Goal: Task Accomplishment & Management: Manage account settings

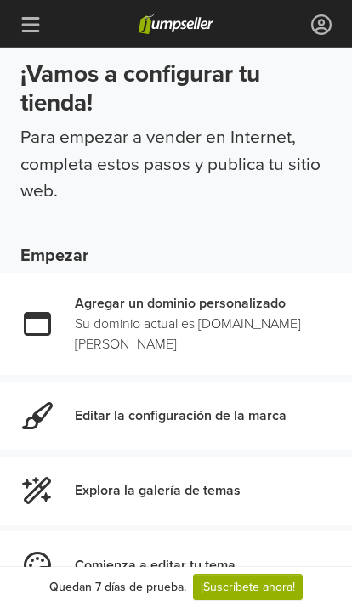
scroll to position [59, 0]
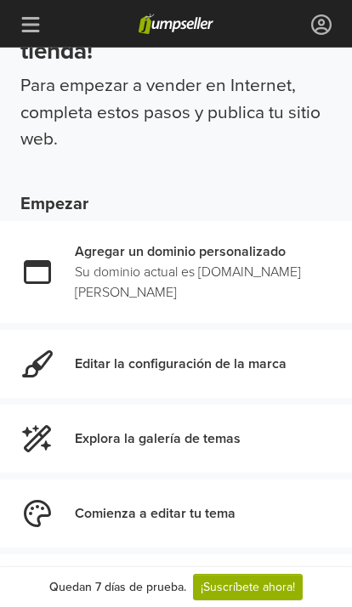
click at [286, 350] on link at bounding box center [286, 363] width 0 height 27
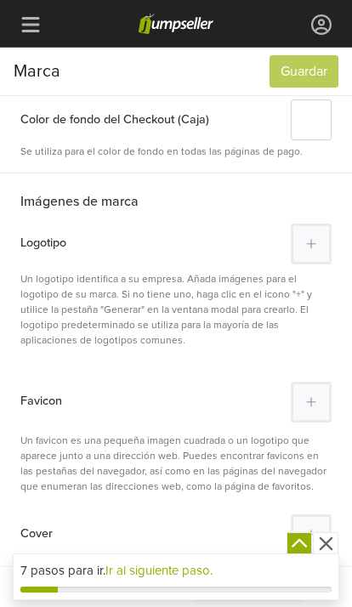
scroll to position [367, 0]
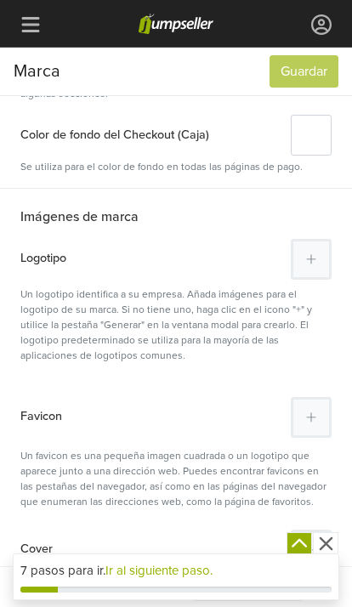
click at [338, 242] on div "Logotipo Un logotipo identifica a su empresa. Añada imágenes para el logotipo d…" at bounding box center [176, 301] width 352 height 124
click at [320, 254] on button at bounding box center [311, 259] width 41 height 41
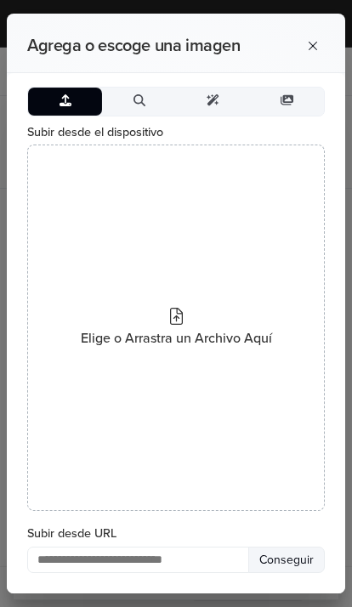
click at [71, 116] on button "Subir" at bounding box center [65, 102] width 74 height 28
click at [292, 105] on icon at bounding box center [287, 100] width 14 height 10
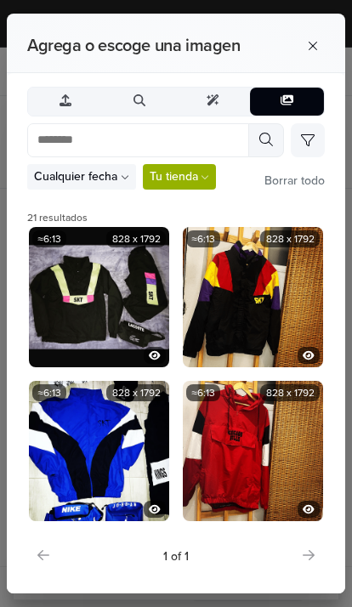
click at [62, 106] on icon at bounding box center [65, 100] width 12 height 12
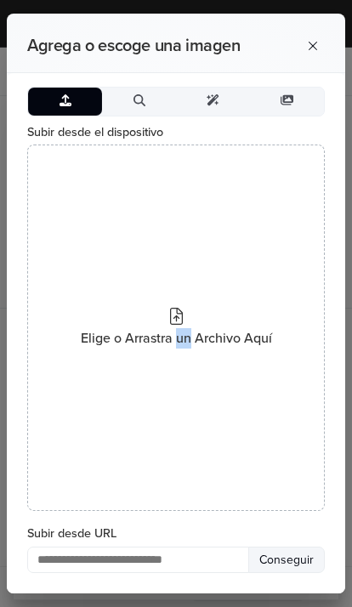
scroll to position [246, 0]
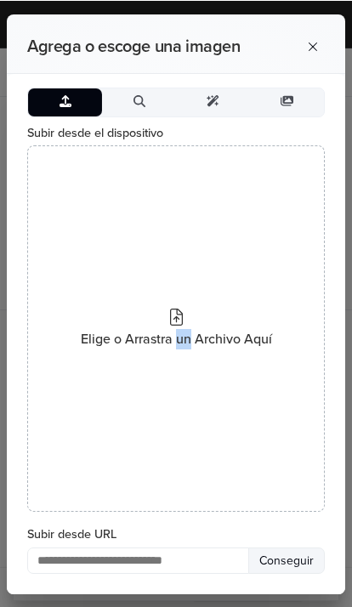
click at [177, 277] on div "Elige o Arrastra un Archivo Aquí" at bounding box center [175, 327] width 297 height 366
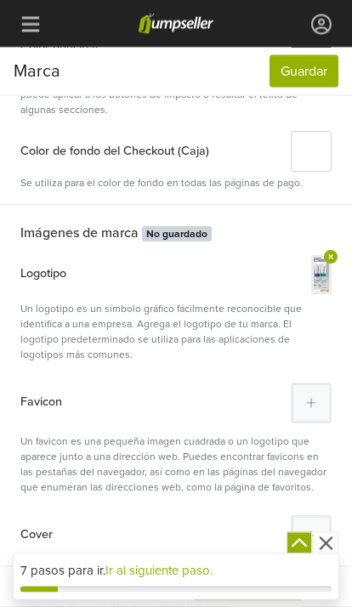
click at [326, 266] on button at bounding box center [330, 258] width 19 height 22
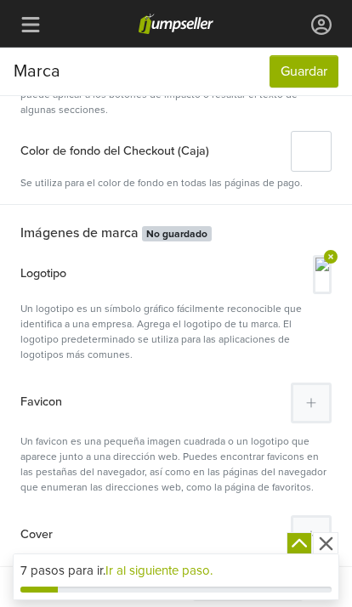
click at [330, 400] on button at bounding box center [311, 402] width 41 height 41
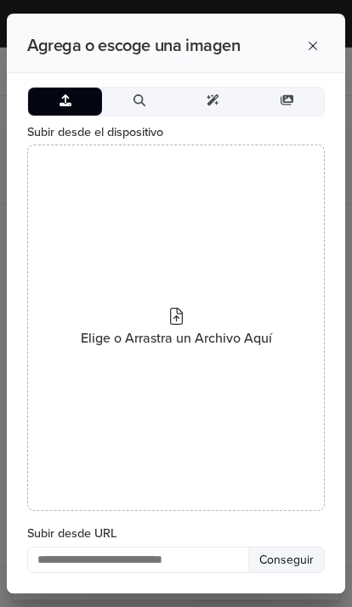
click at [184, 300] on div "Elige o Arrastra un Archivo Aquí" at bounding box center [175, 327] width 297 height 366
click at [178, 317] on icon at bounding box center [176, 316] width 13 height 17
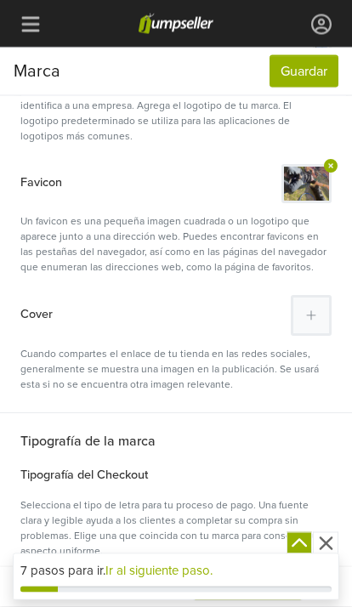
scroll to position [571, 0]
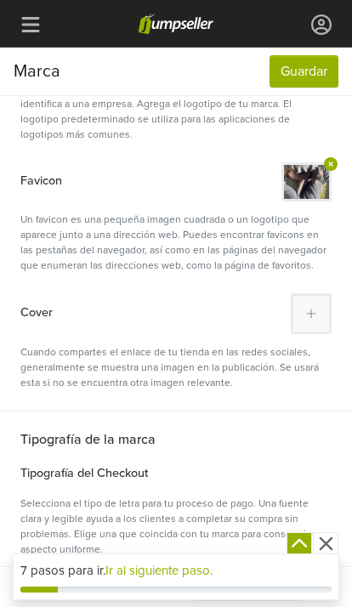
click at [324, 164] on icon at bounding box center [331, 164] width 14 height 14
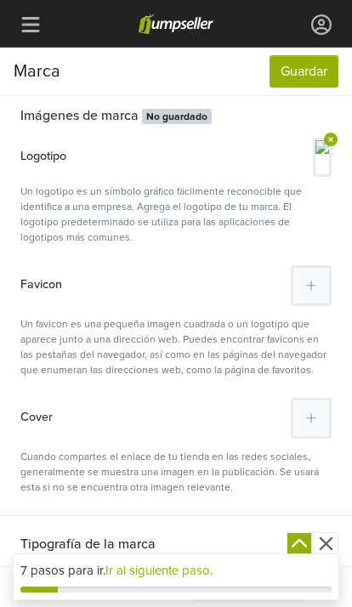
scroll to position [459, 0]
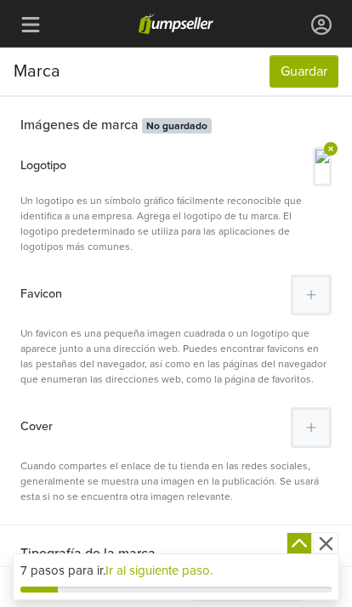
click at [306, 306] on button at bounding box center [311, 295] width 41 height 41
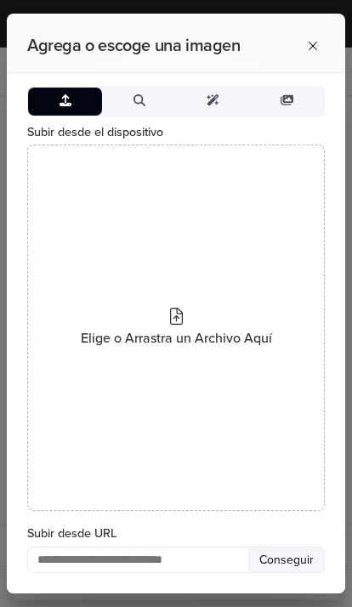
click at [177, 309] on icon at bounding box center [176, 316] width 13 height 17
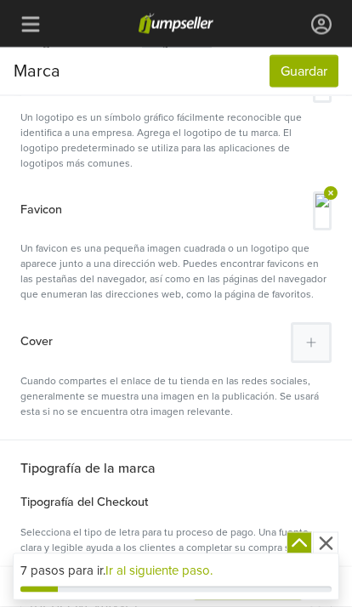
click at [314, 339] on icon at bounding box center [311, 343] width 10 height 12
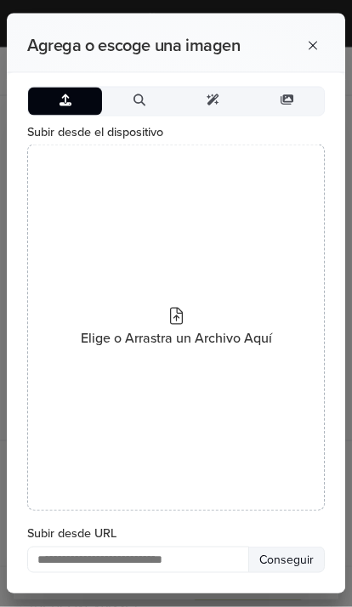
scroll to position [542, 0]
click at [179, 294] on div "Elige o Arrastra un Archivo Aquí" at bounding box center [175, 327] width 297 height 366
click at [177, 333] on span "Elige o Arrastra un Archivo Aquí" at bounding box center [176, 338] width 191 height 20
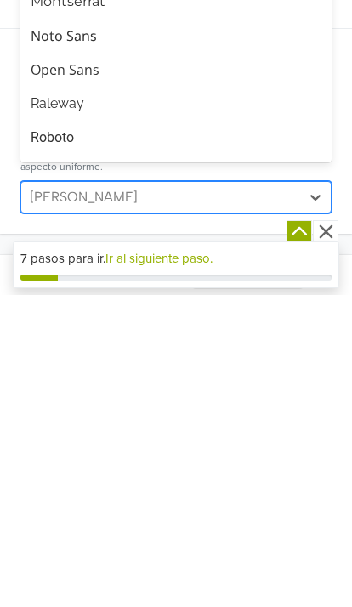
scroll to position [27, 0]
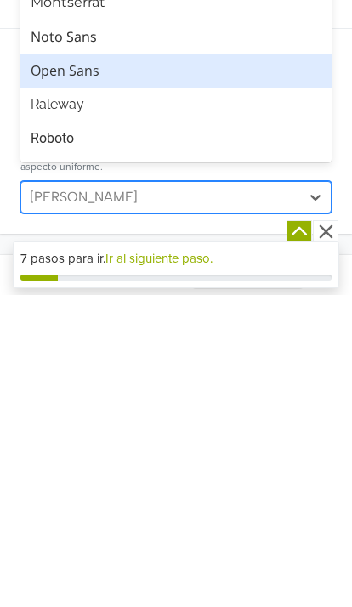
click at [195, 372] on div "Open Sans" at bounding box center [176, 382] width 291 height 20
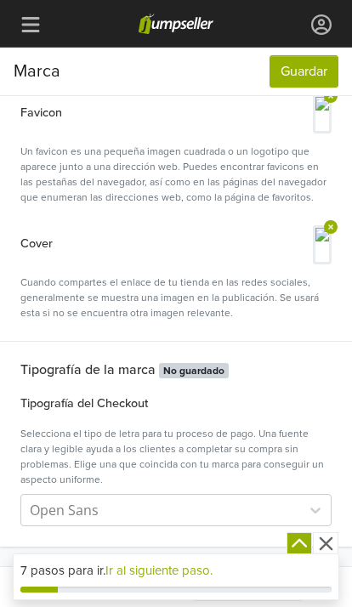
click at [269, 569] on div "7 pasos para ir. Ir al siguiente paso." at bounding box center [175, 571] width 311 height 20
click at [297, 538] on icon "button" at bounding box center [299, 543] width 21 height 21
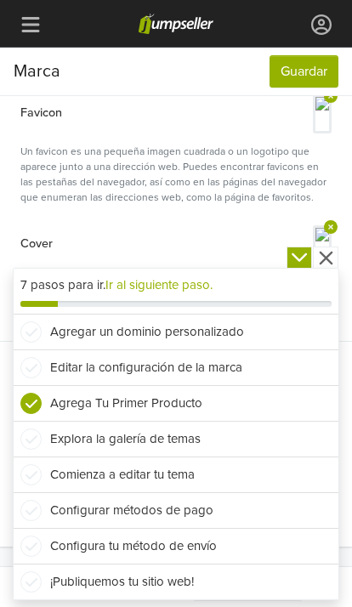
click at [271, 187] on div "Un favicon es una pequeña imagen cuadrada o un logotipo que aparece junto a una…" at bounding box center [175, 172] width 311 height 65
click at [304, 60] on button "Guardar" at bounding box center [303, 71] width 69 height 32
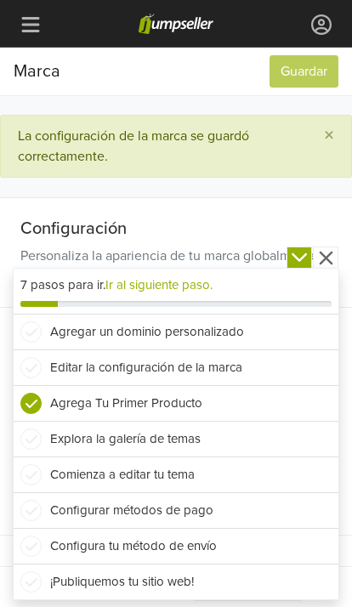
click at [339, 258] on div "Configuración Personaliza la apariencia de tu marca globalmente en tu sitio web." at bounding box center [176, 253] width 352 height 110
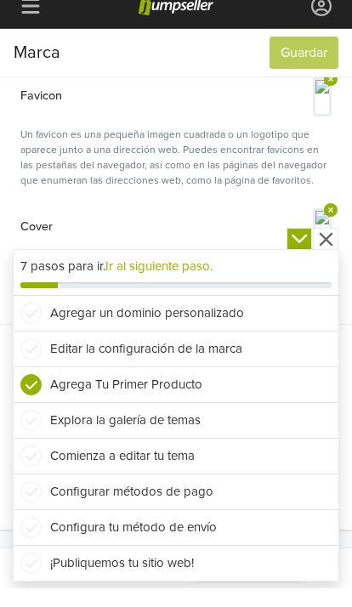
scroll to position [619, 0]
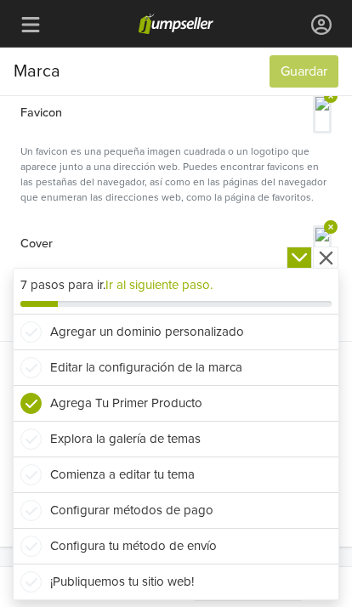
click at [341, 258] on div "Cover Cuando compartes el enlace de tu tienda en las redes sociales, generalmen…" at bounding box center [176, 273] width 352 height 136
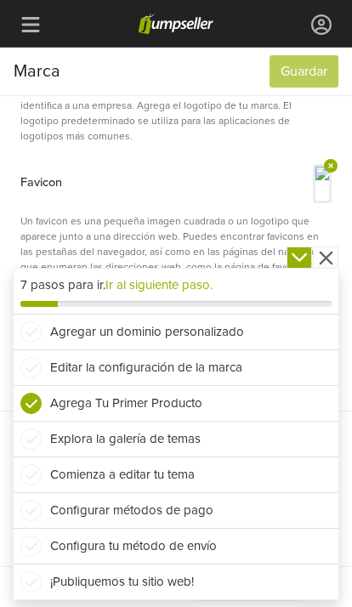
scroll to position [541, 0]
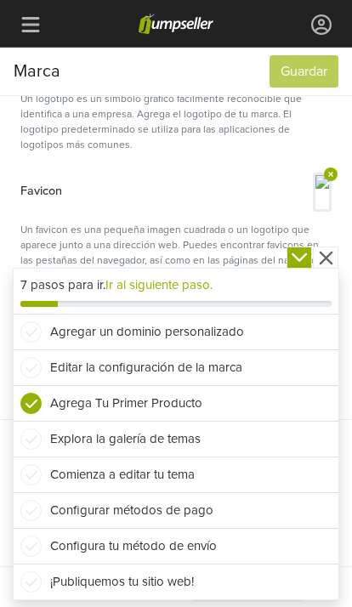
click at [209, 599] on li "¡Publiquemos tu sitio web!" at bounding box center [176, 582] width 325 height 36
